Goal: Task Accomplishment & Management: Manage account settings

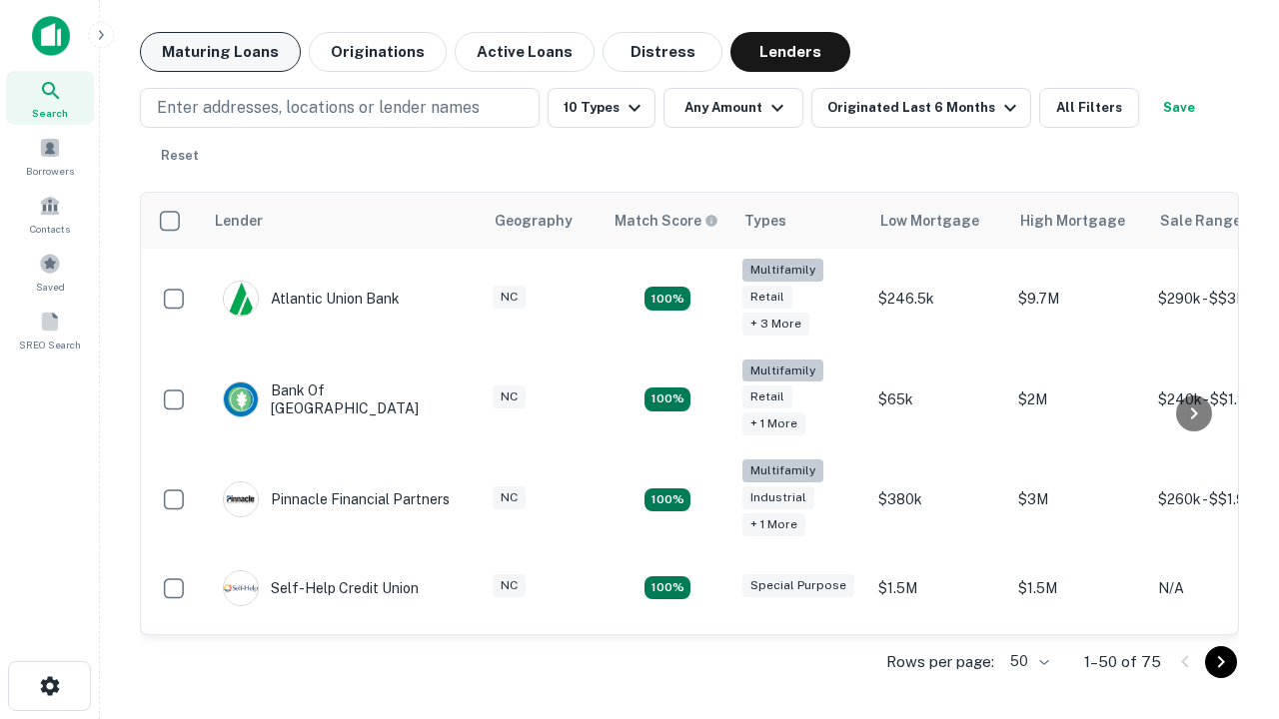
click at [220, 52] on button "Maturing Loans" at bounding box center [220, 52] width 161 height 40
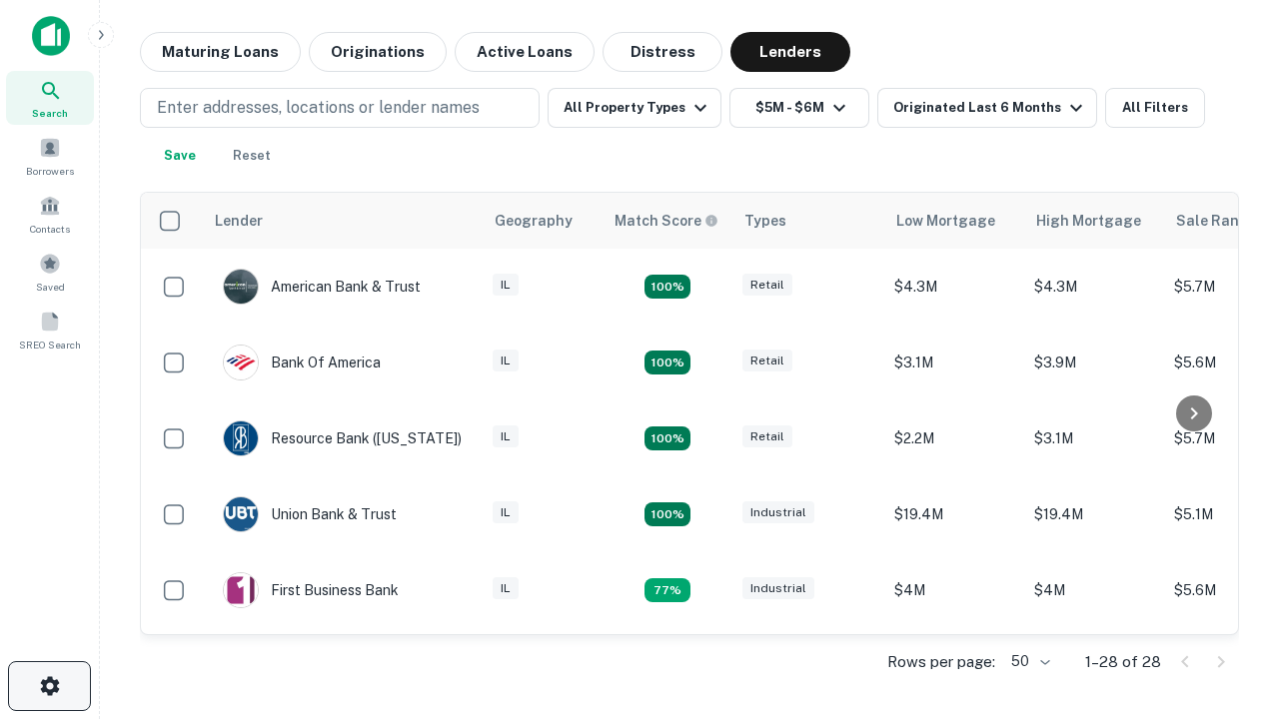
click at [49, 686] on icon "button" at bounding box center [50, 686] width 24 height 24
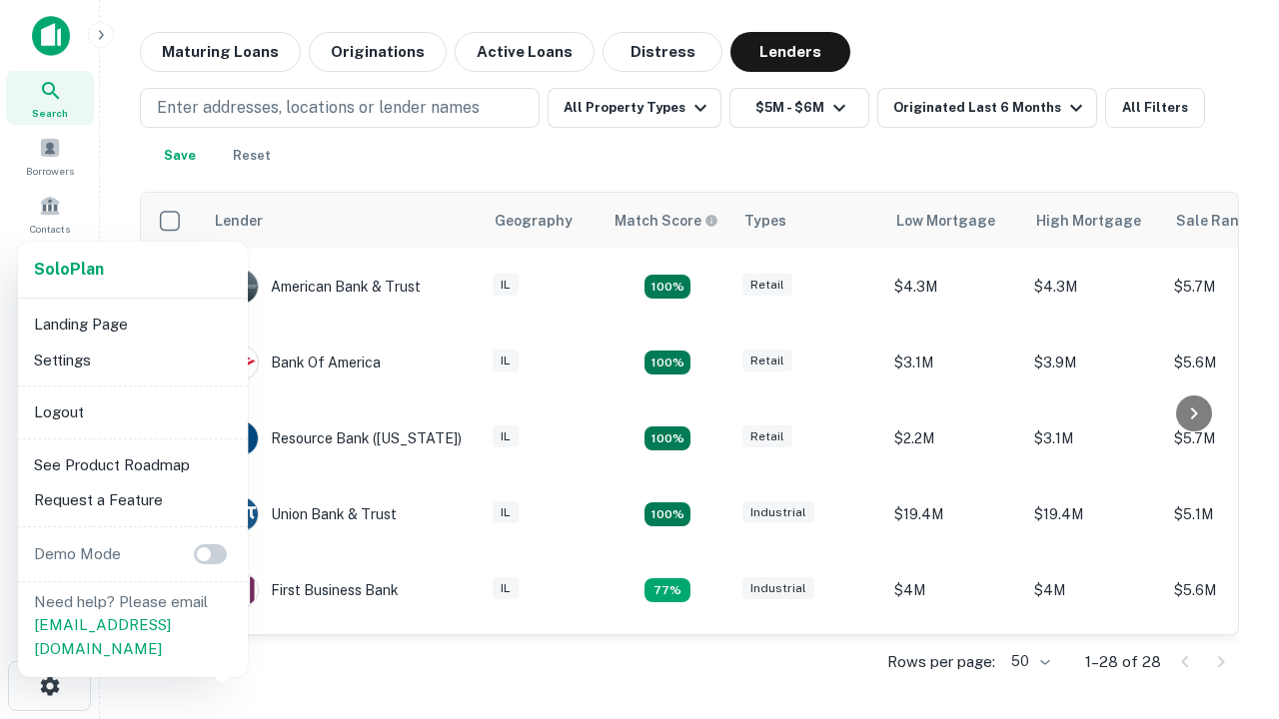
click at [132, 412] on li "Logout" at bounding box center [133, 413] width 214 height 36
